Goal: Transaction & Acquisition: Purchase product/service

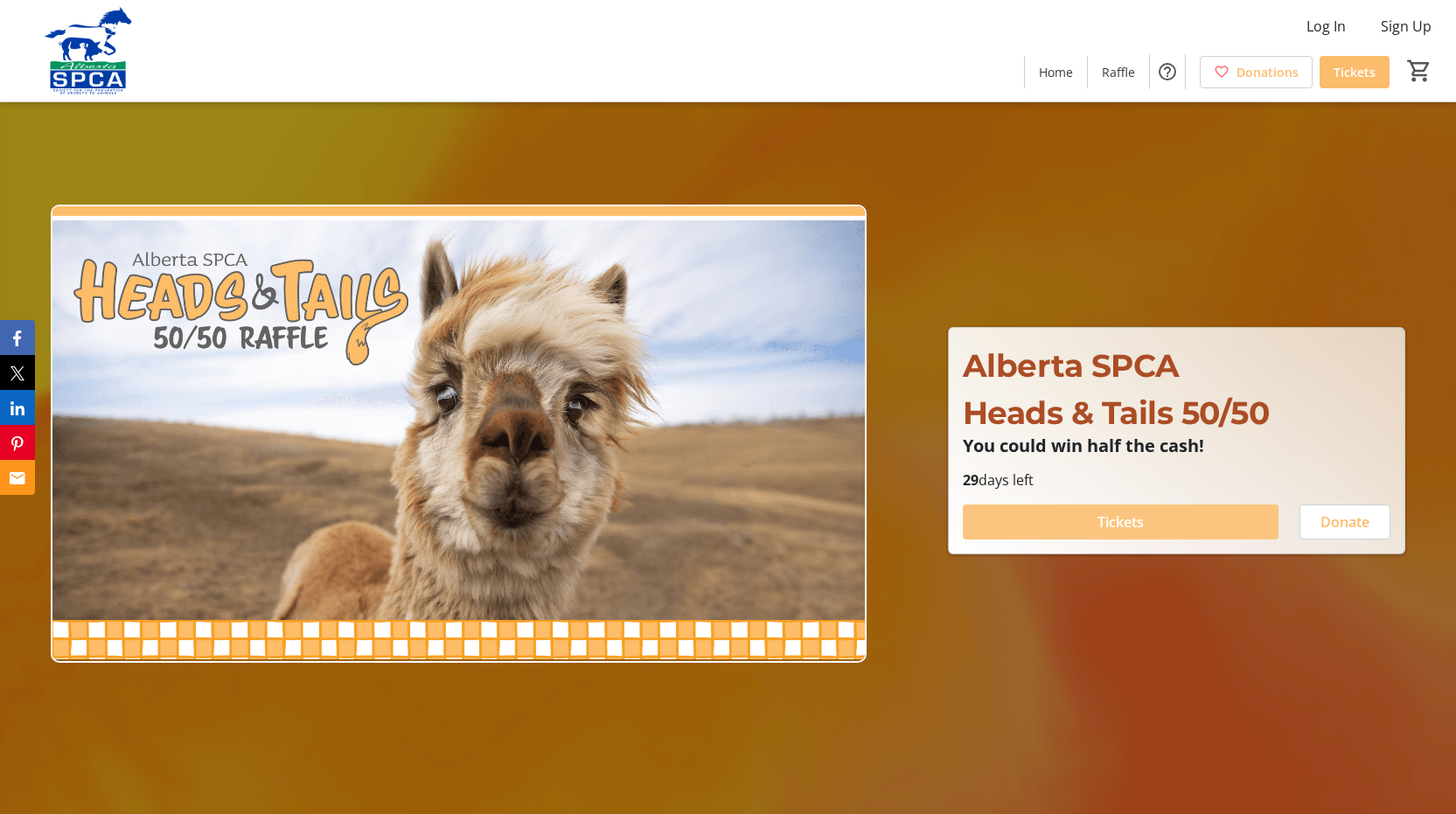
click at [1038, 524] on span at bounding box center [1121, 522] width 316 height 42
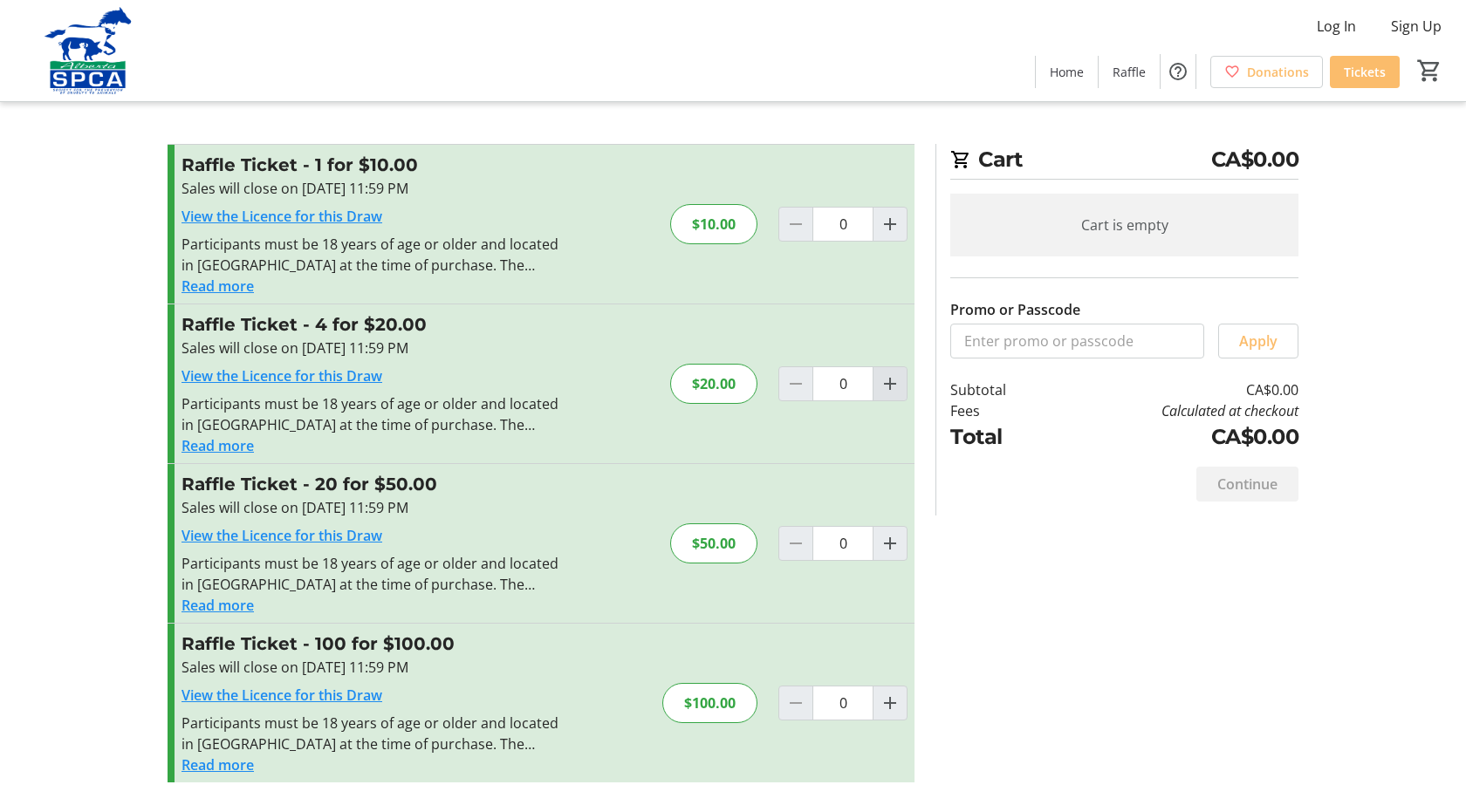
click at [889, 383] on mat-icon "Increment by one" at bounding box center [890, 383] width 21 height 21
type input "1"
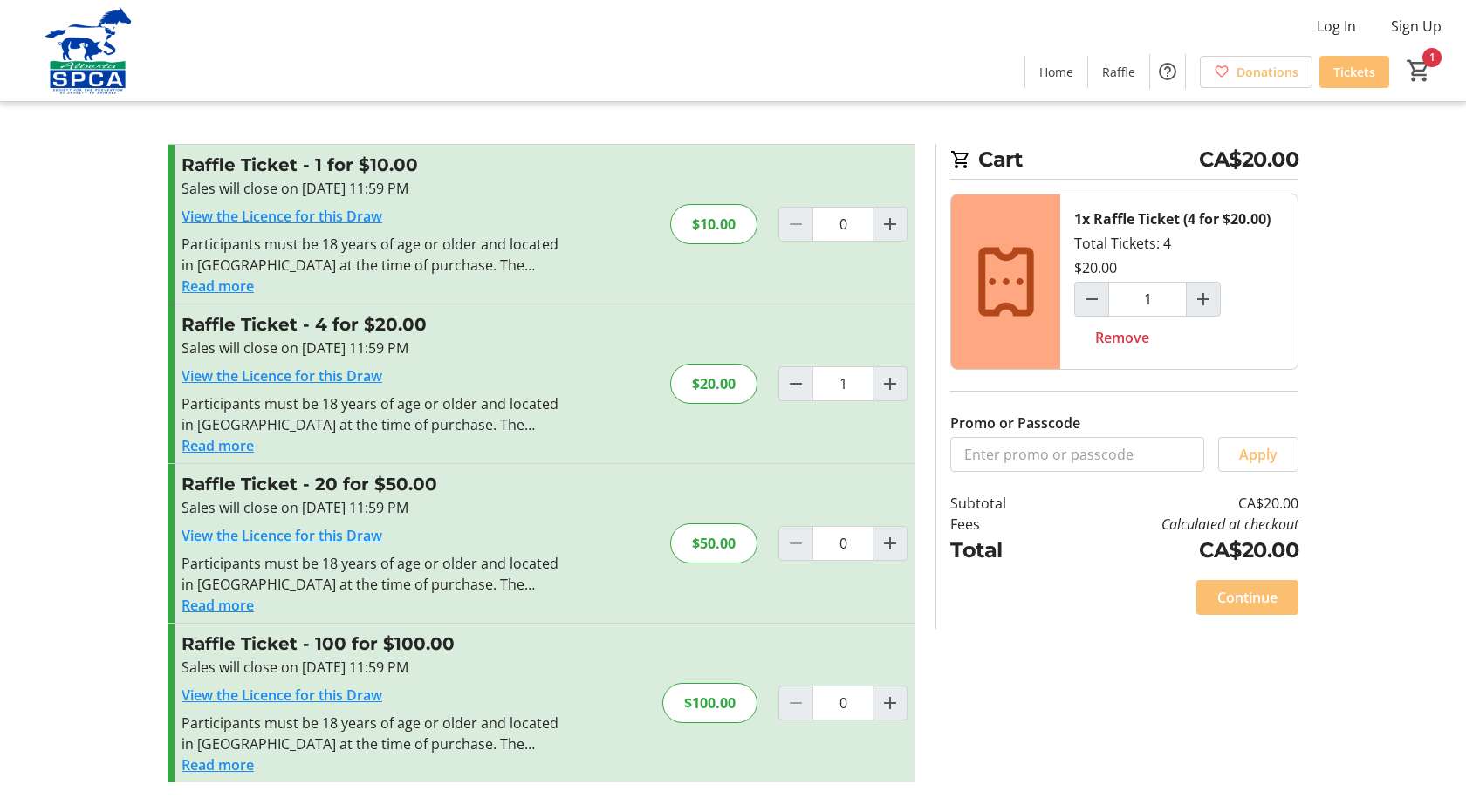
click at [1246, 598] on span "Continue" at bounding box center [1247, 597] width 60 height 21
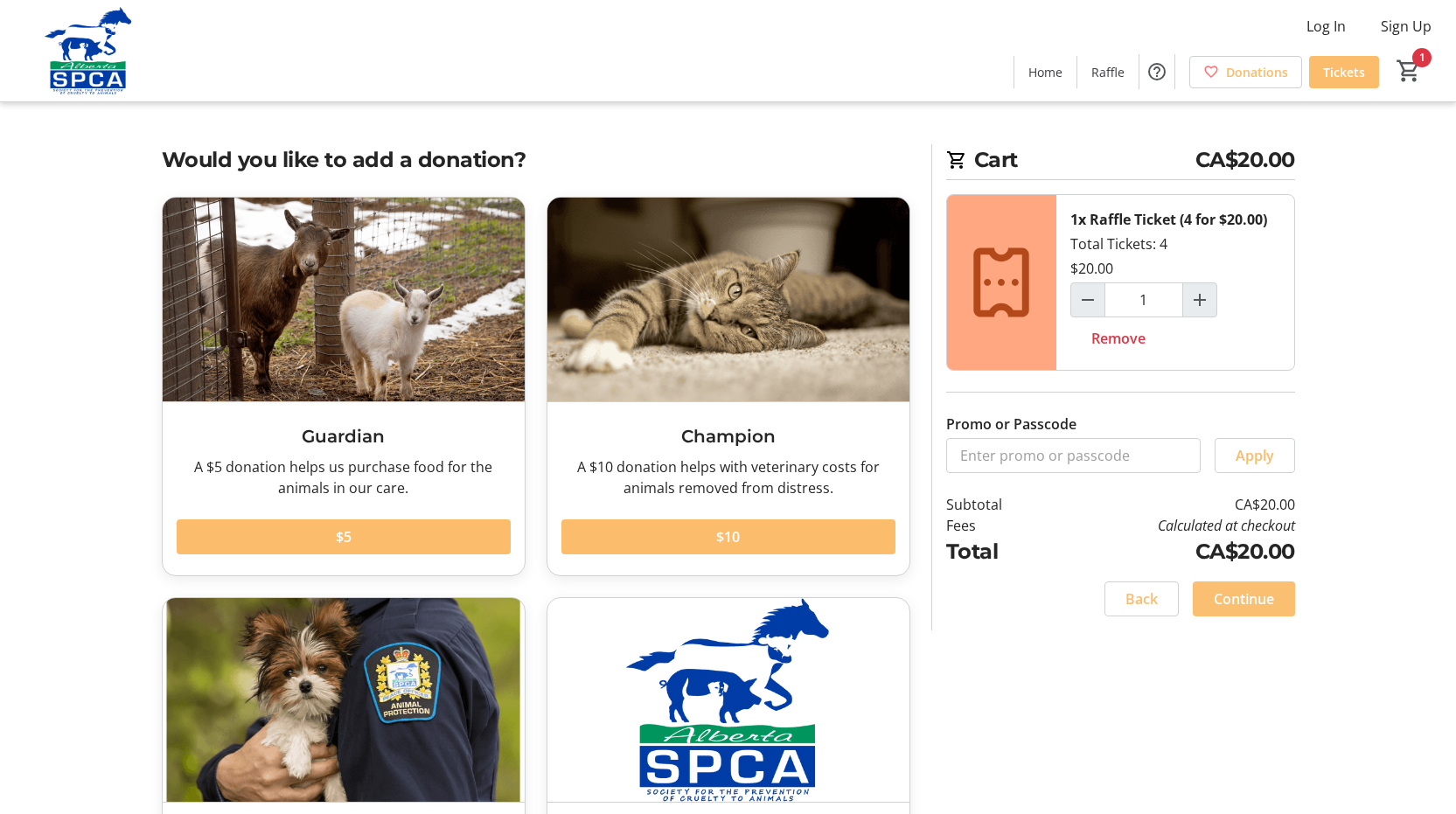
click at [1248, 599] on span "Continue" at bounding box center [1244, 598] width 60 height 21
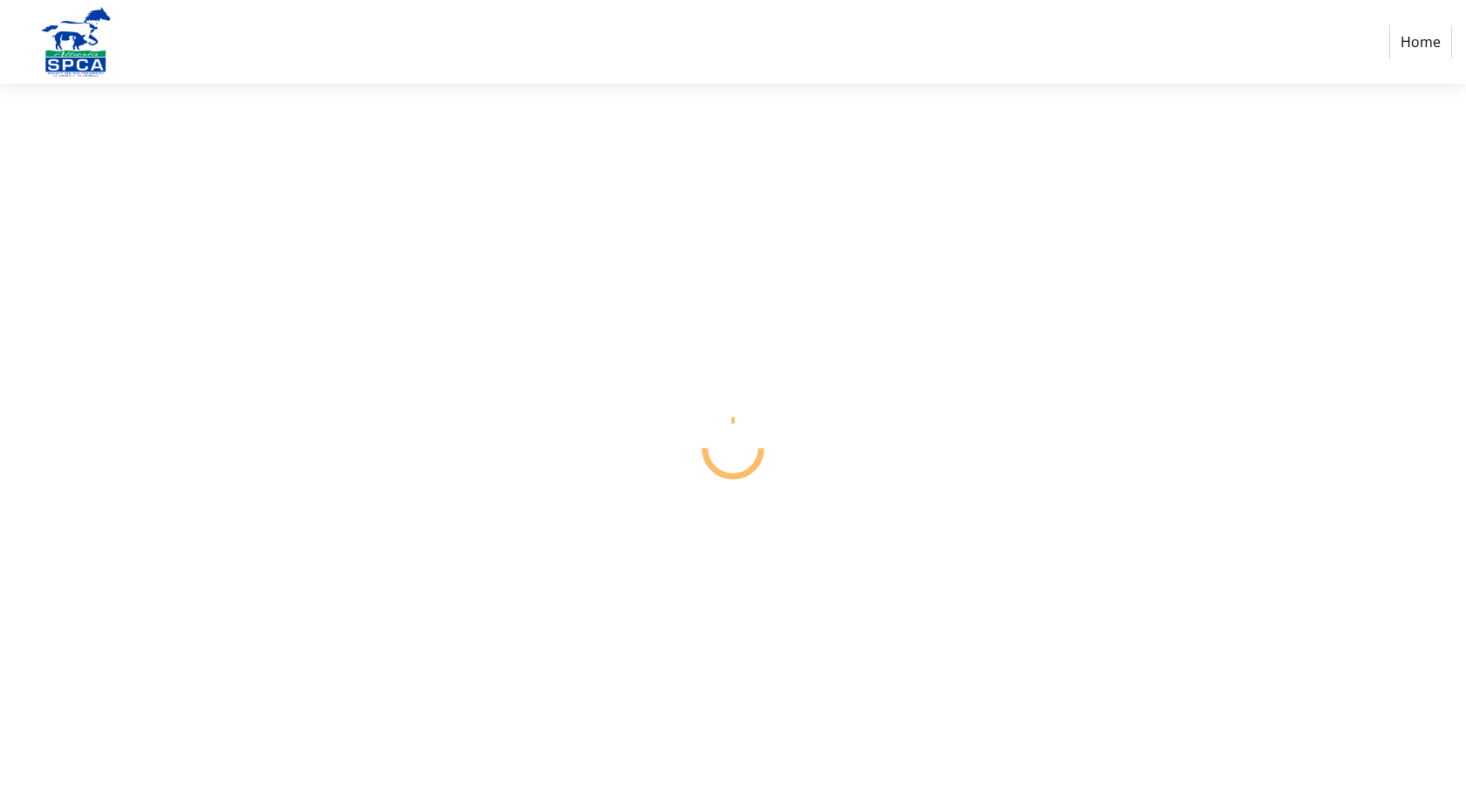
select select "CA"
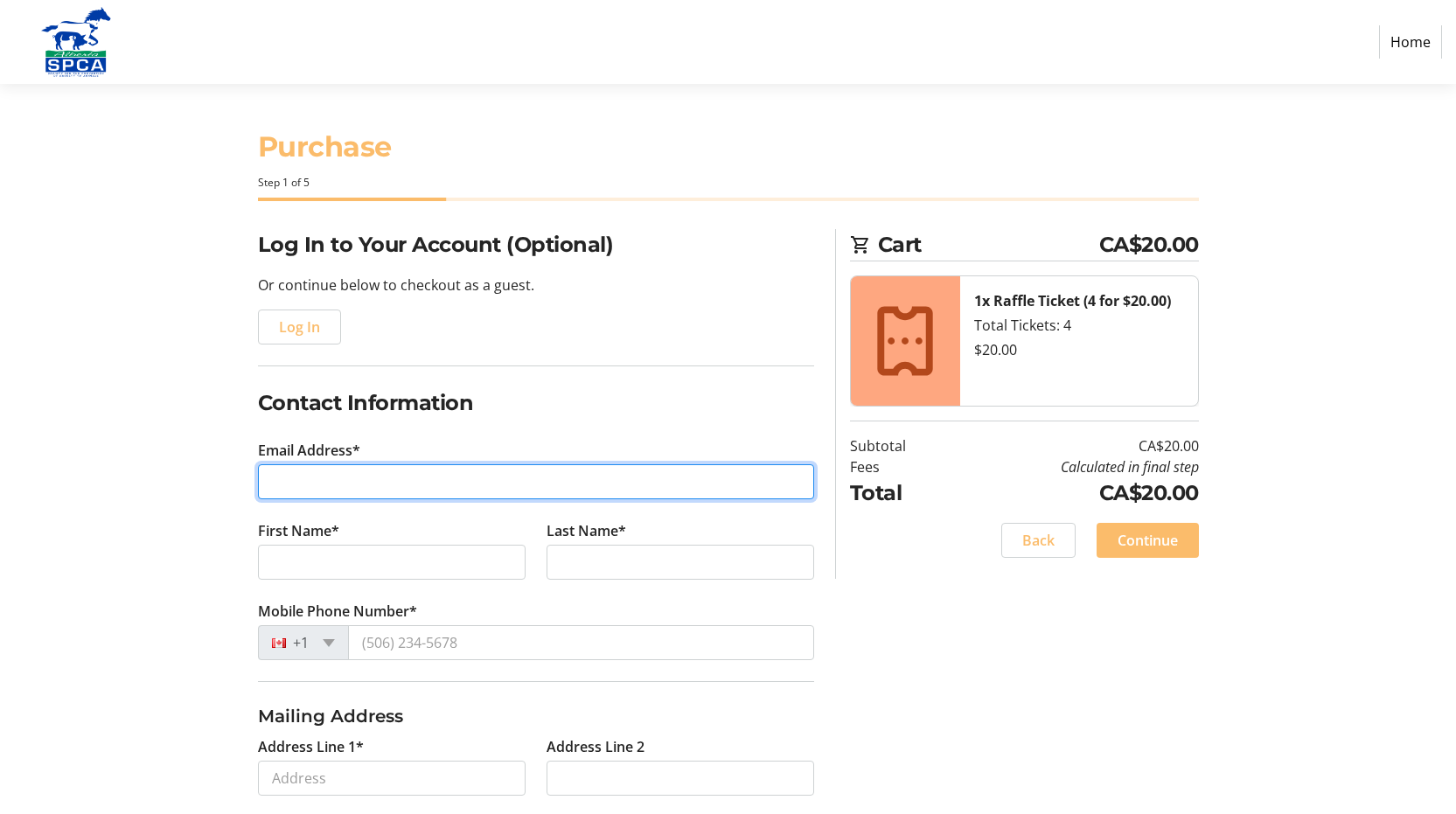
click at [295, 474] on input "Email Address*" at bounding box center [535, 482] width 556 height 35
type input "[EMAIL_ADDRESS][PERSON_NAME][DOMAIN_NAME]"
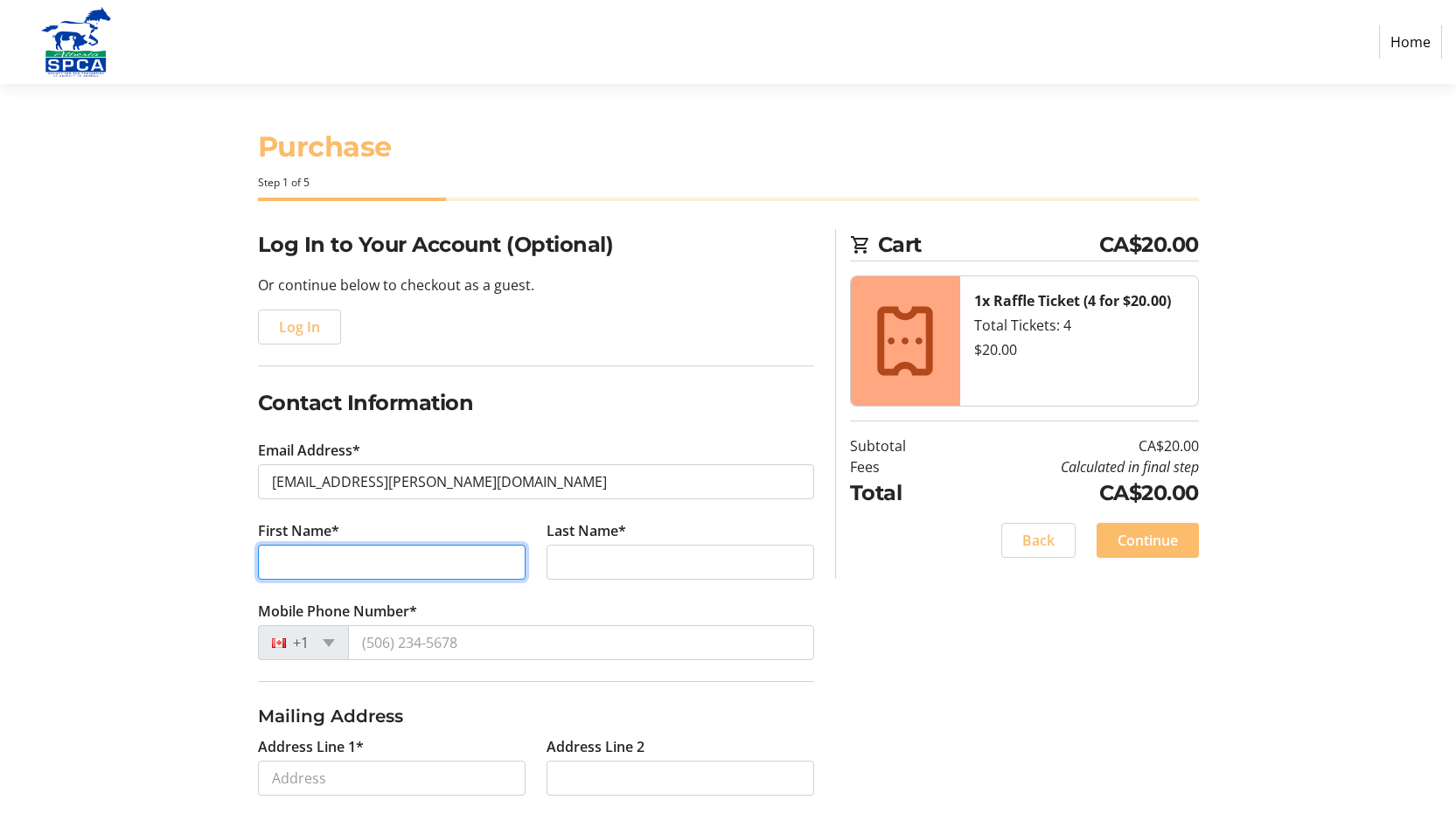
type input "[PERSON_NAME]"
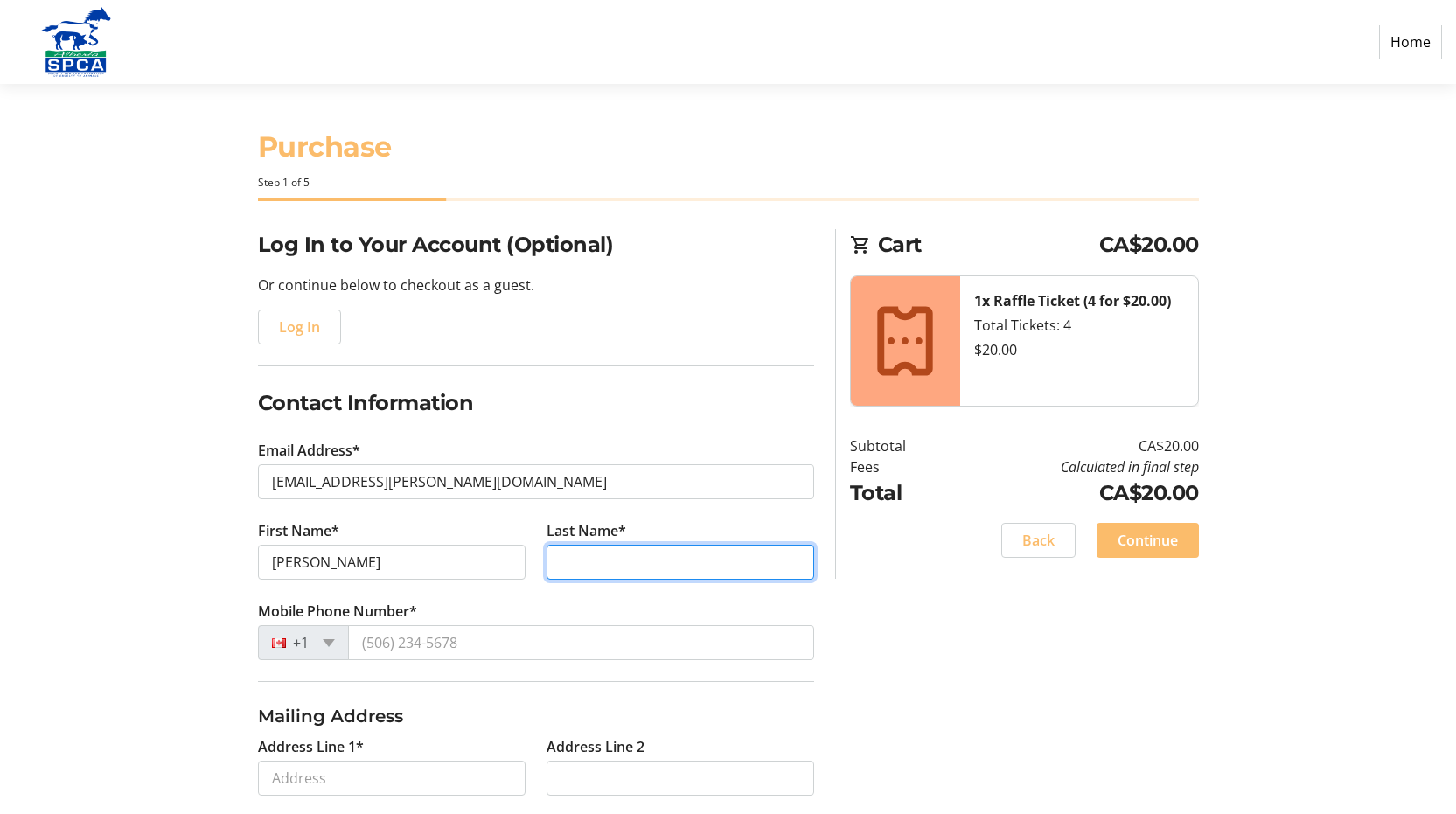
type input "[PERSON_NAME]"
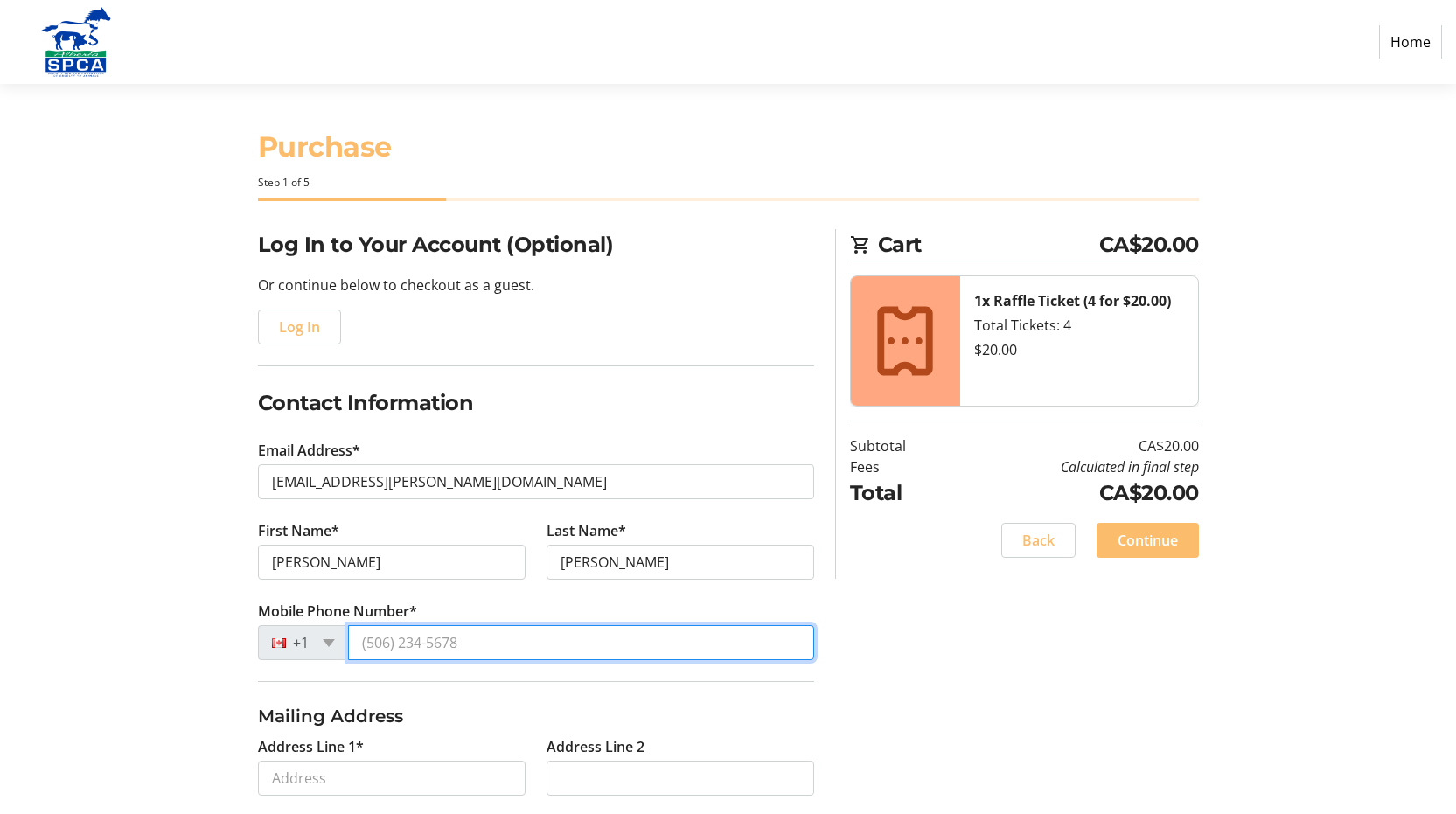
type input "[PHONE_NUMBER]"
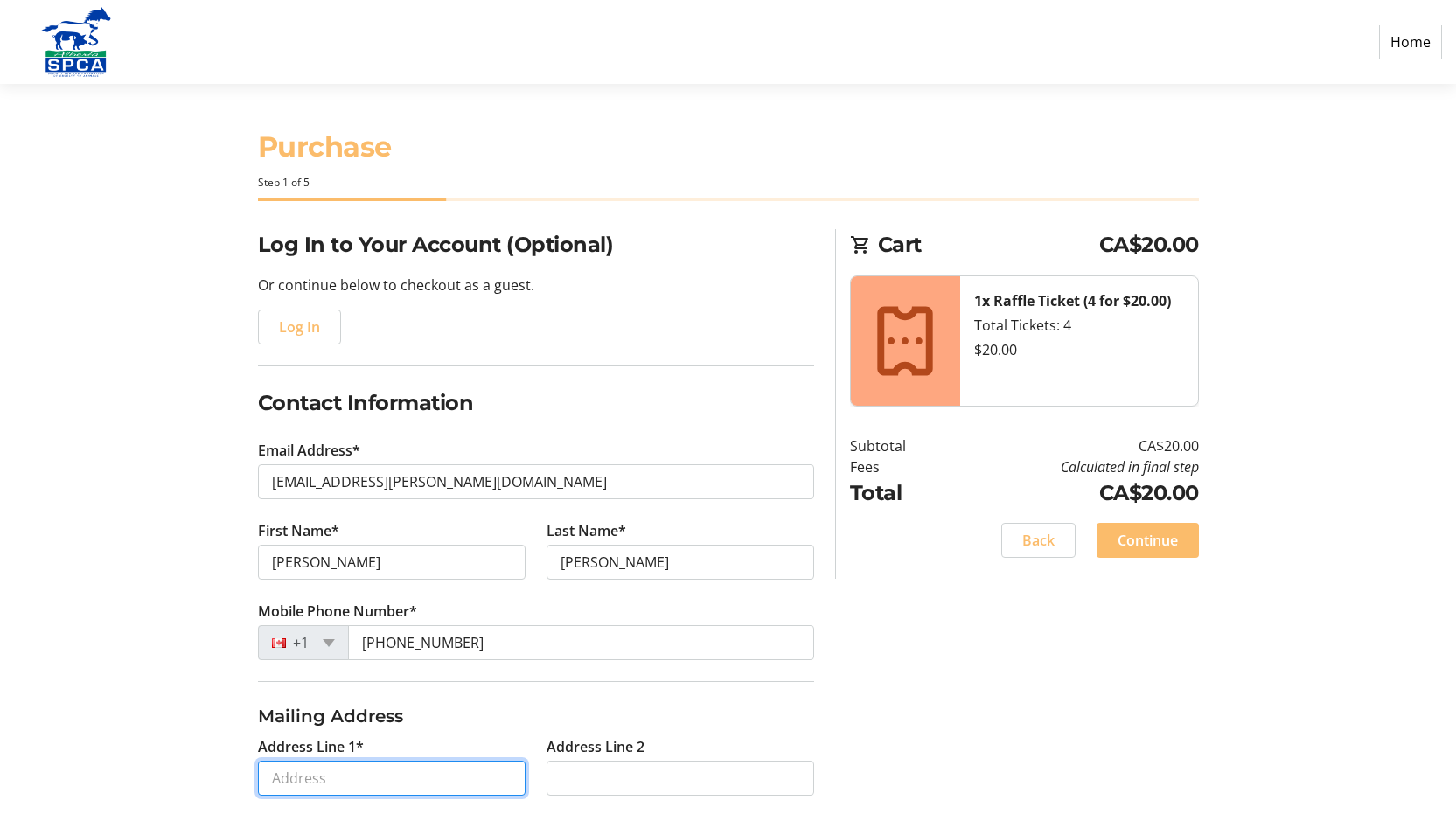
type input "3908-42 St"
type input "[GEOGRAPHIC_DATA]"
select select "AB"
type input "T6L 7B6"
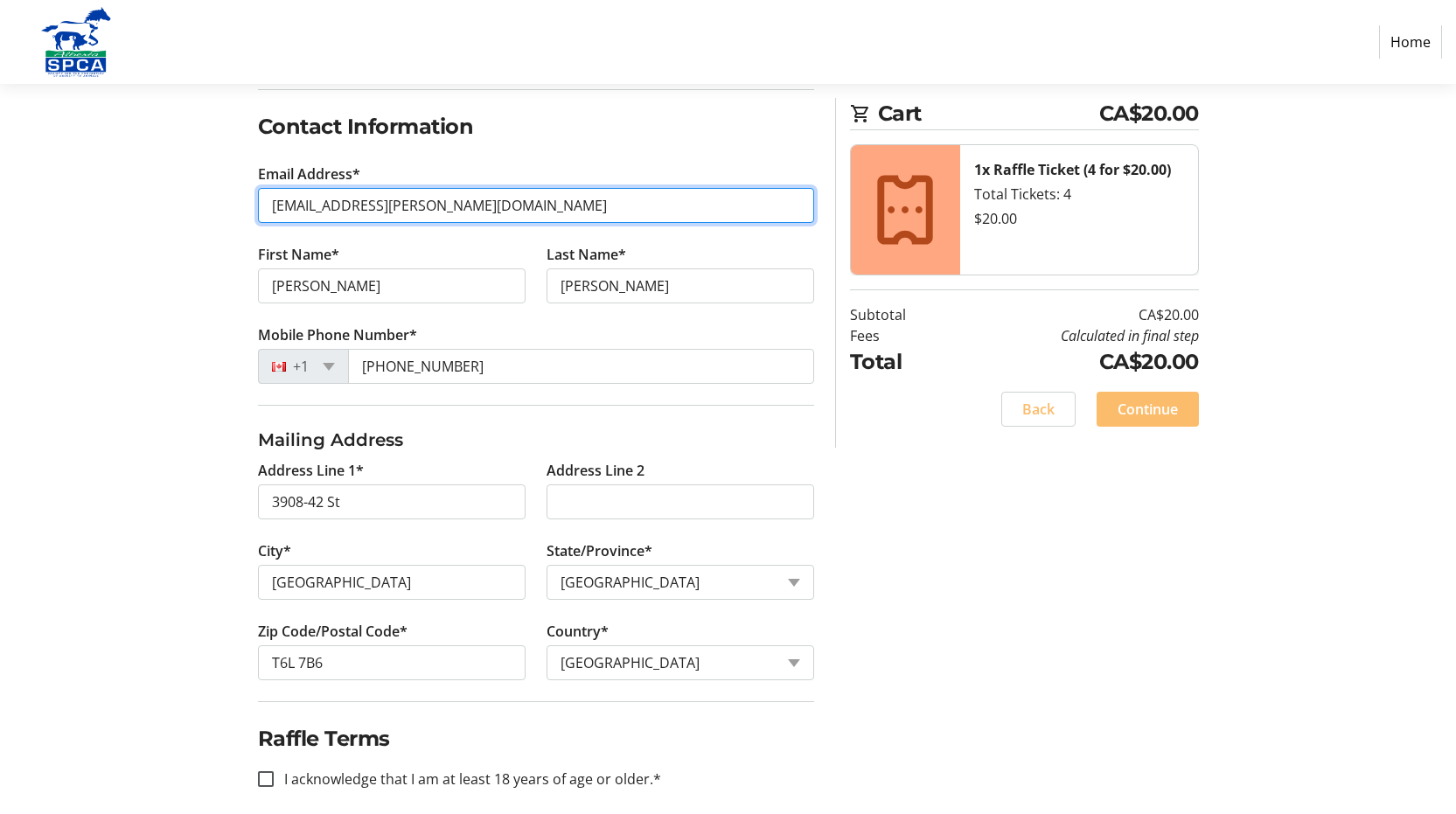
scroll to position [294, 0]
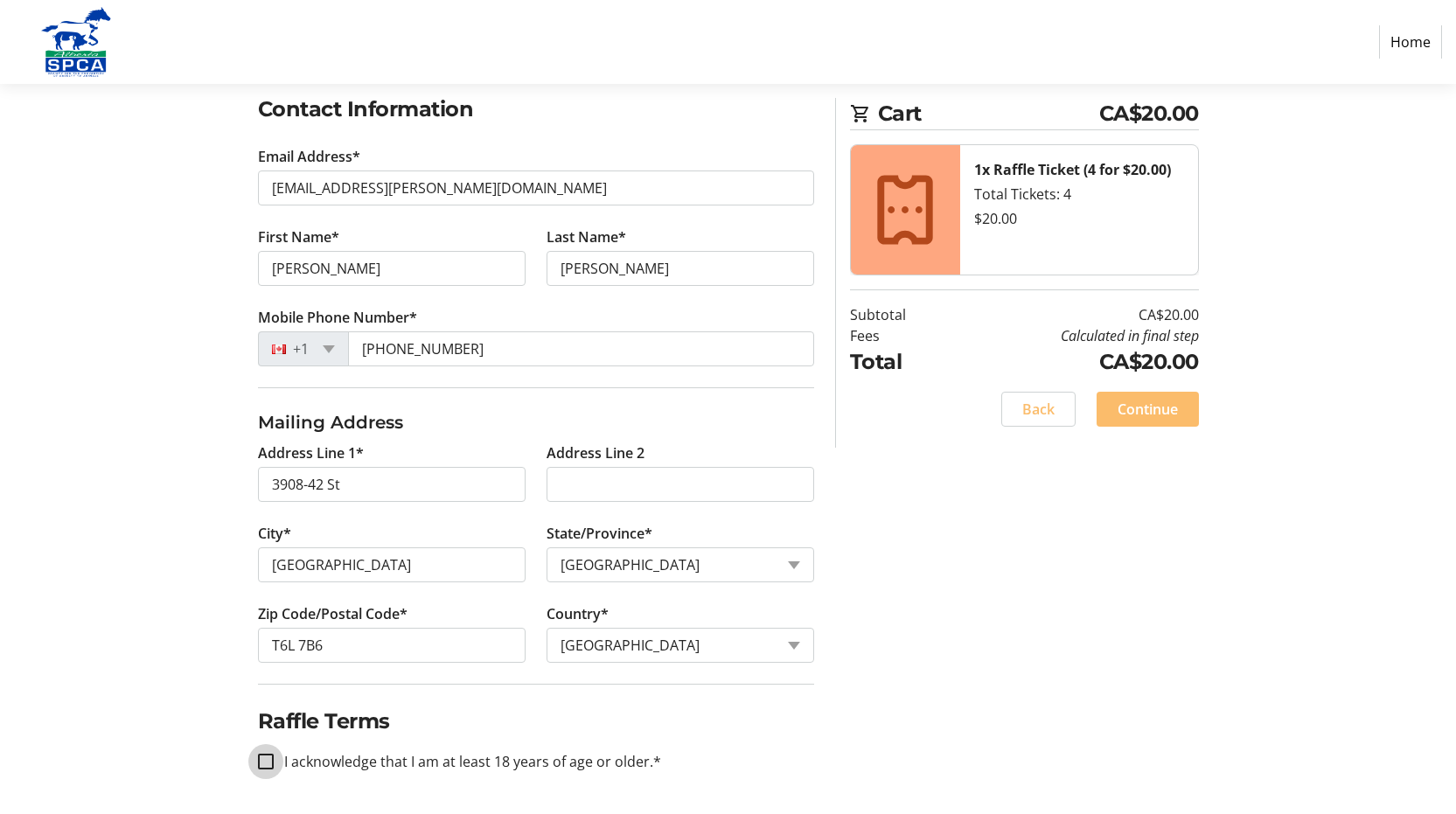
click at [268, 763] on input "I acknowledge that I am at least 18 years of age or older.*" at bounding box center [266, 762] width 16 height 16
checkbox input "true"
click at [1124, 404] on span "Continue" at bounding box center [1147, 408] width 60 height 21
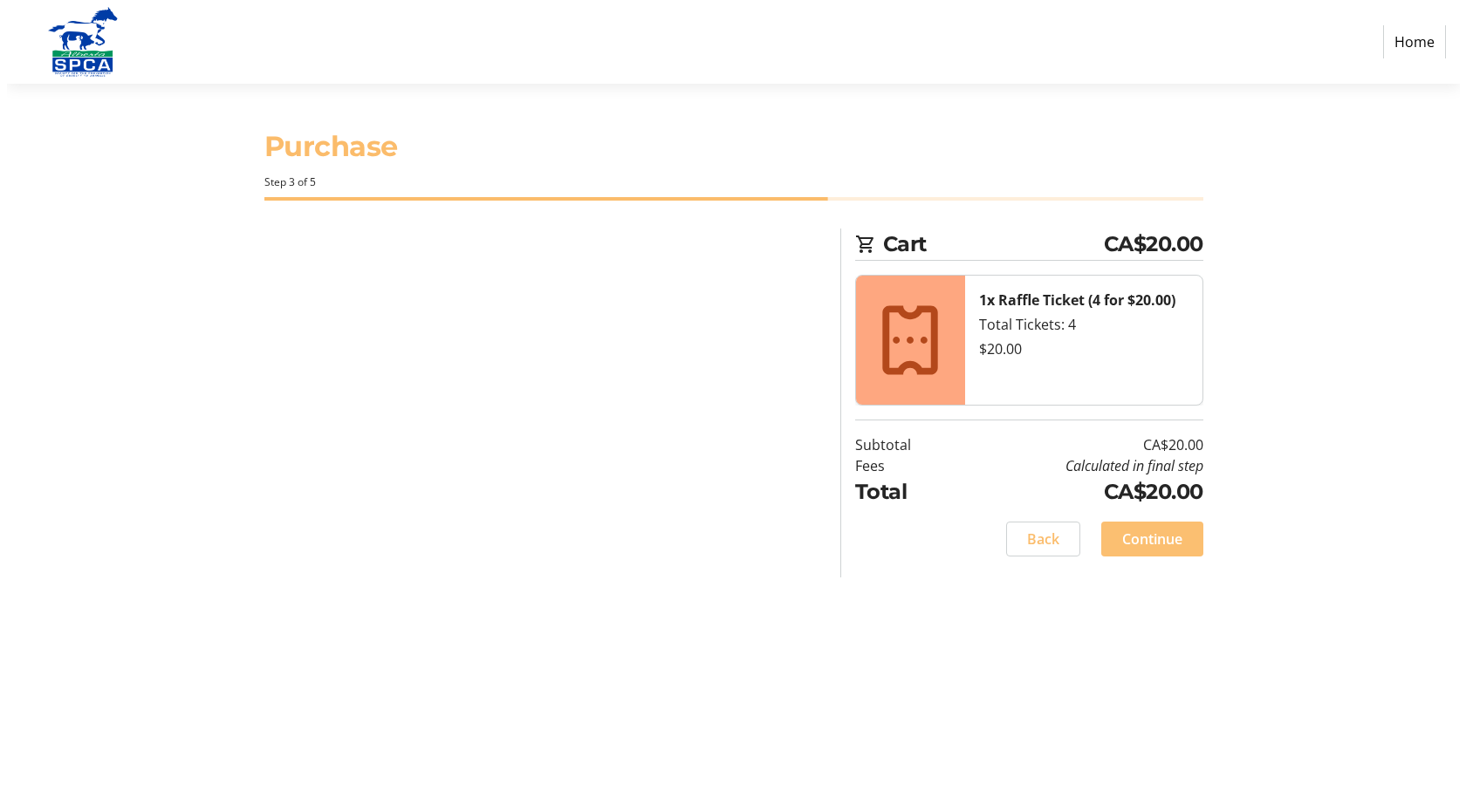
scroll to position [0, 0]
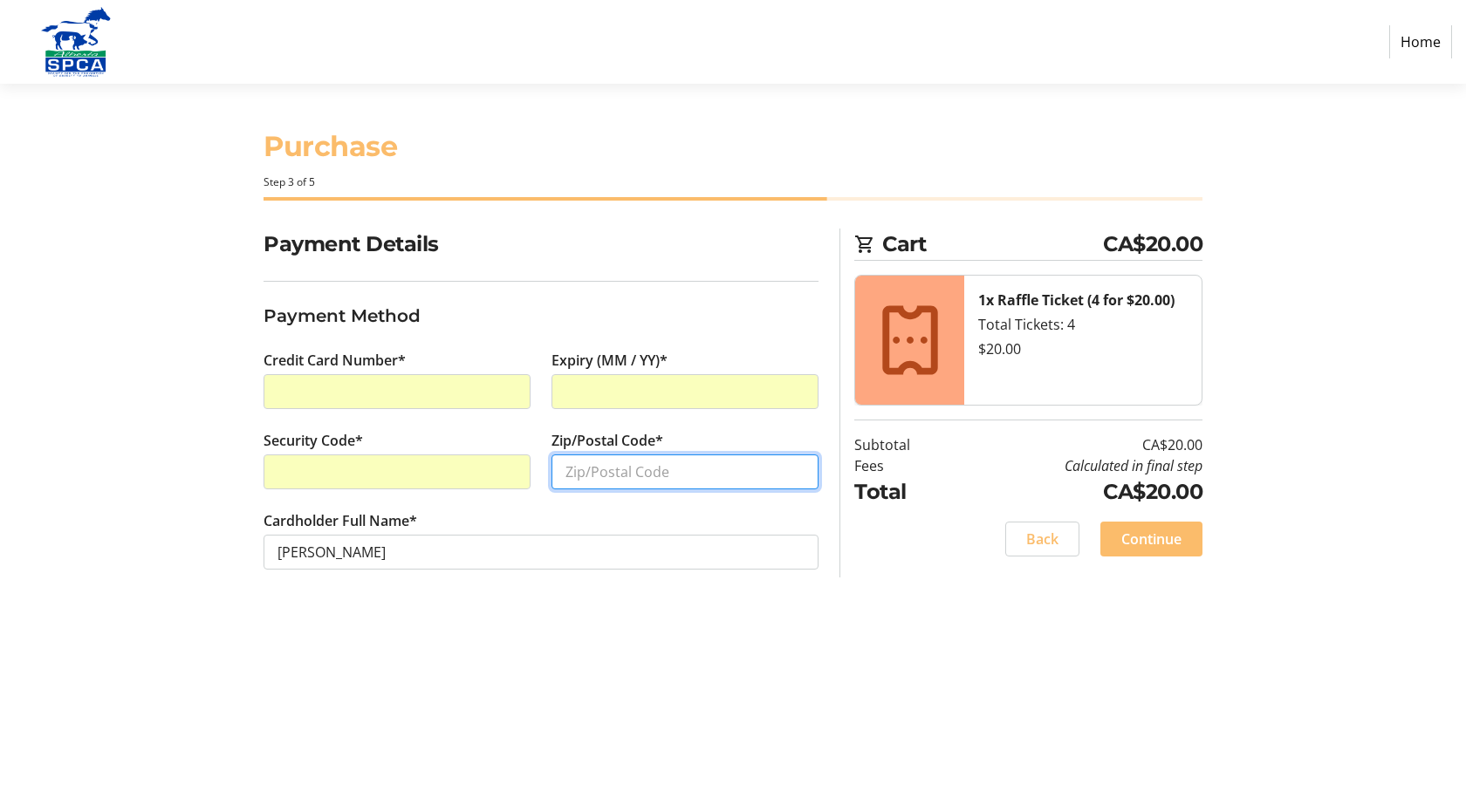
click at [599, 470] on input "Zip/Postal Code*" at bounding box center [685, 472] width 267 height 35
click at [591, 470] on input "T6L" at bounding box center [685, 472] width 267 height 35
type input "T6L 7B6"
click at [1157, 539] on span "Continue" at bounding box center [1151, 539] width 60 height 21
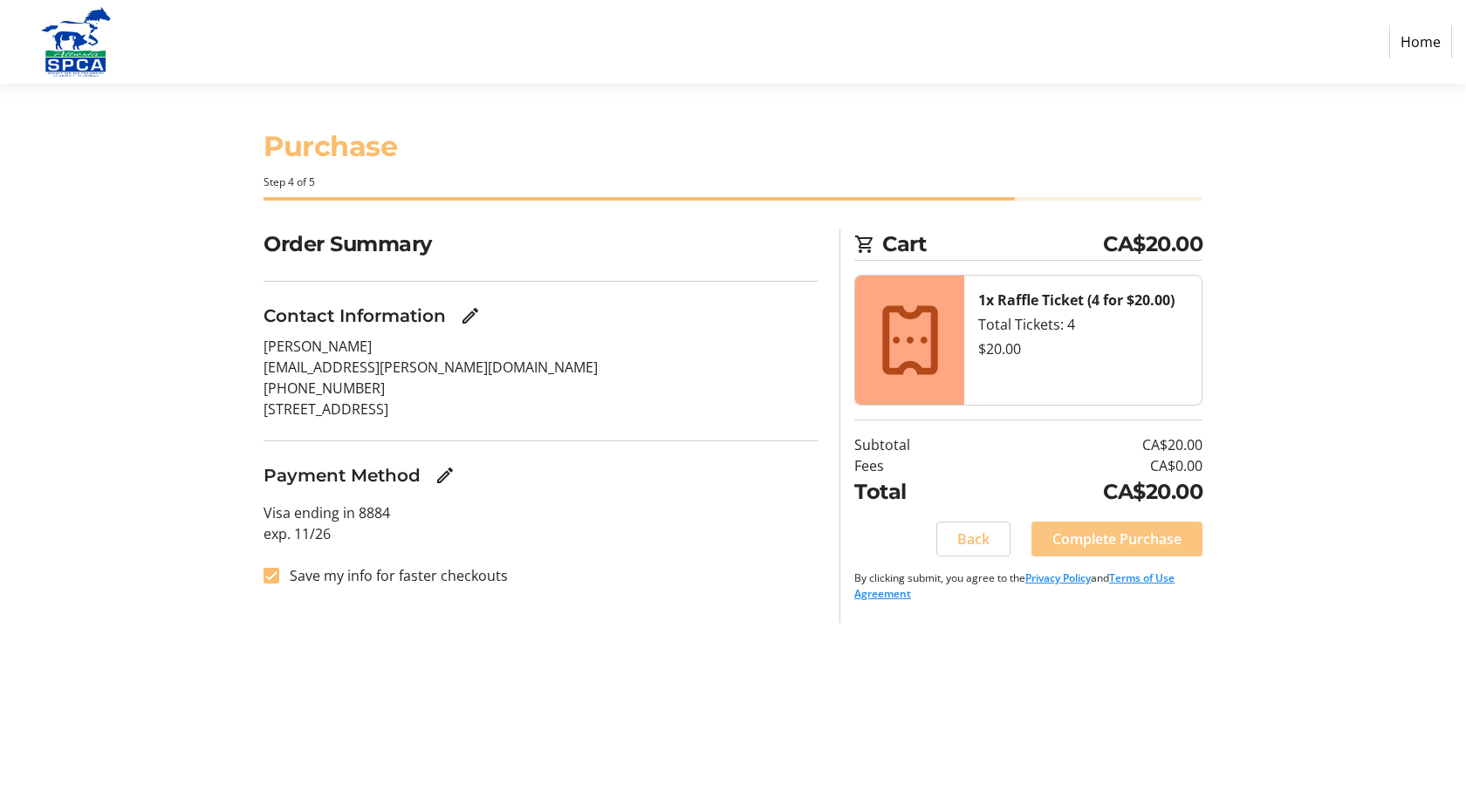
click at [1153, 540] on span "Complete Purchase" at bounding box center [1117, 539] width 130 height 21
